Goal: Information Seeking & Learning: Understand process/instructions

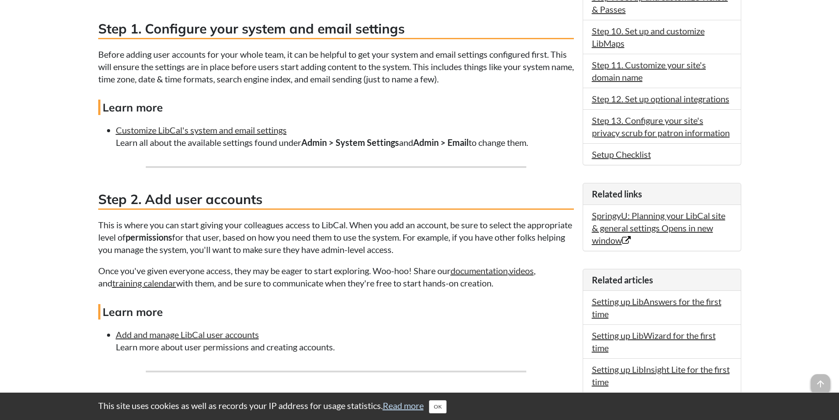
scroll to position [528, 0]
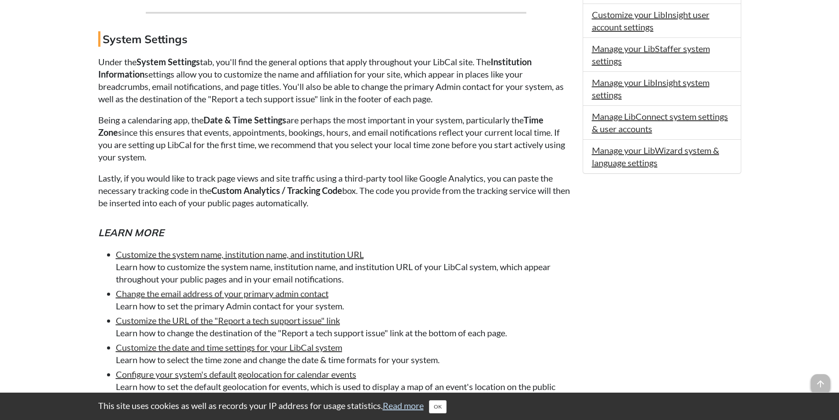
scroll to position [484, 0]
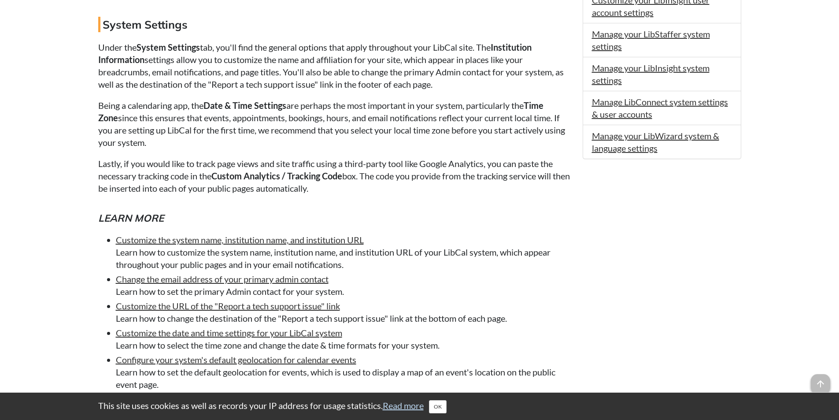
click at [401, 129] on p "Being a calendaring app, the Date & Time Settings are perhaps the most importan…" at bounding box center [335, 123] width 475 height 49
click at [398, 110] on p "Being a calendaring app, the Date & Time Settings are perhaps the most importan…" at bounding box center [335, 123] width 475 height 49
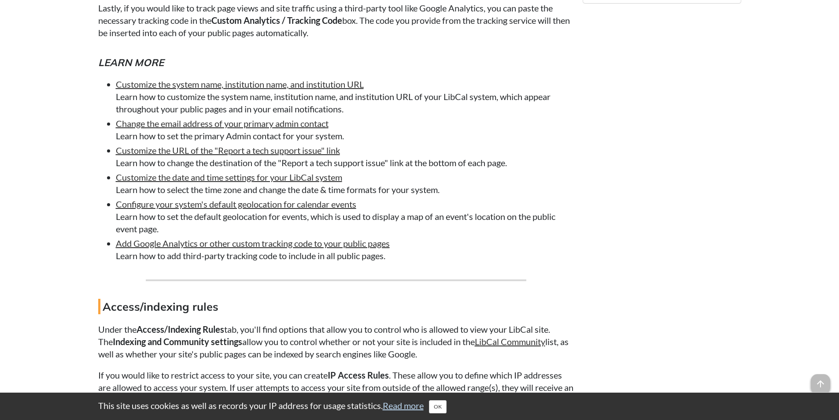
scroll to position [616, 0]
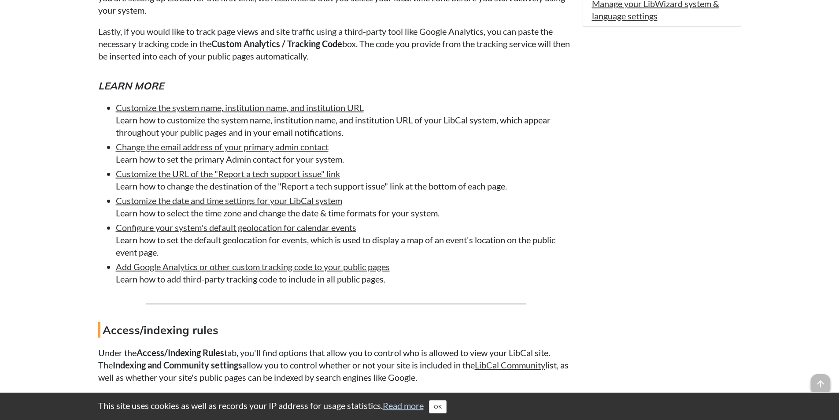
drag, startPoint x: 288, startPoint y: 177, endPoint x: 431, endPoint y: 151, distance: 145.4
click at [431, 151] on li "Change the email address of your primary admin contact Learn how to set the pri…" at bounding box center [345, 152] width 458 height 25
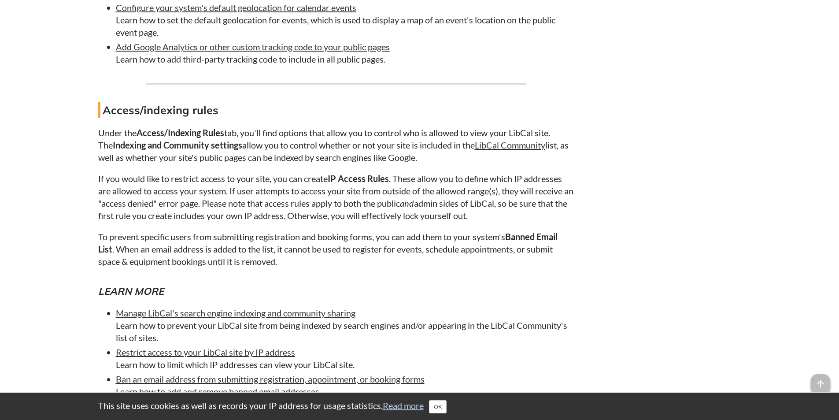
scroll to position [836, 0]
drag, startPoint x: 516, startPoint y: 101, endPoint x: 522, endPoint y: 101, distance: 6.2
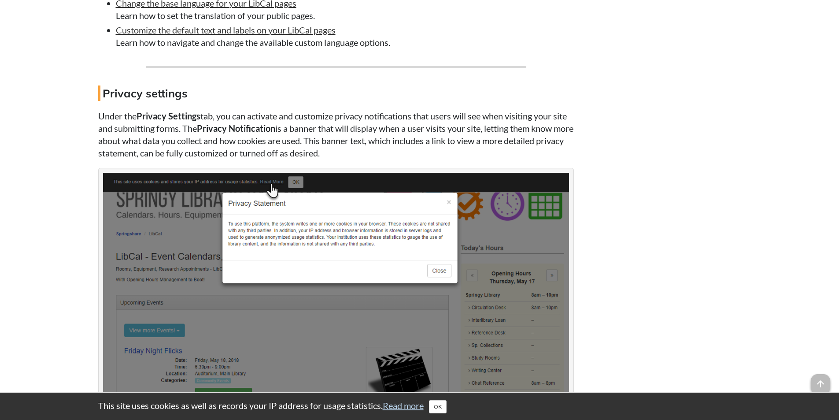
scroll to position [1717, 0]
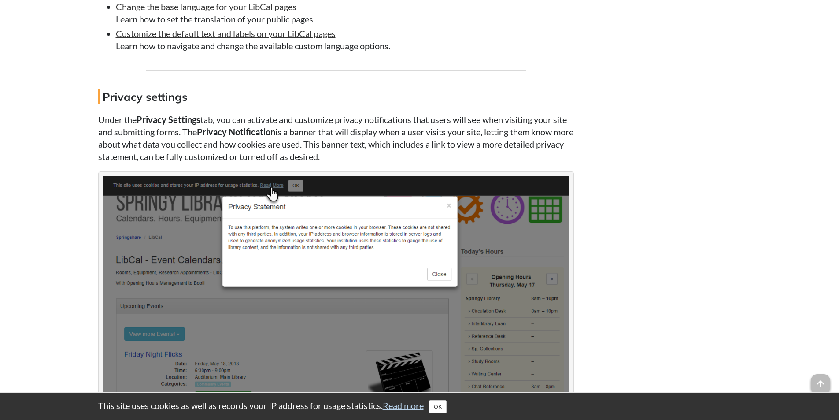
click at [298, 122] on p "Under the Privacy Settings tab, you can activate and customize privacy notifica…" at bounding box center [335, 137] width 475 height 49
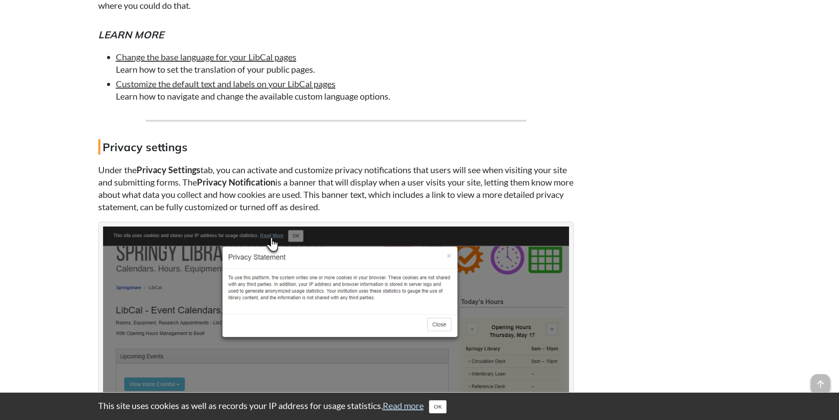
scroll to position [1585, 0]
